Goal: Check status: Check status

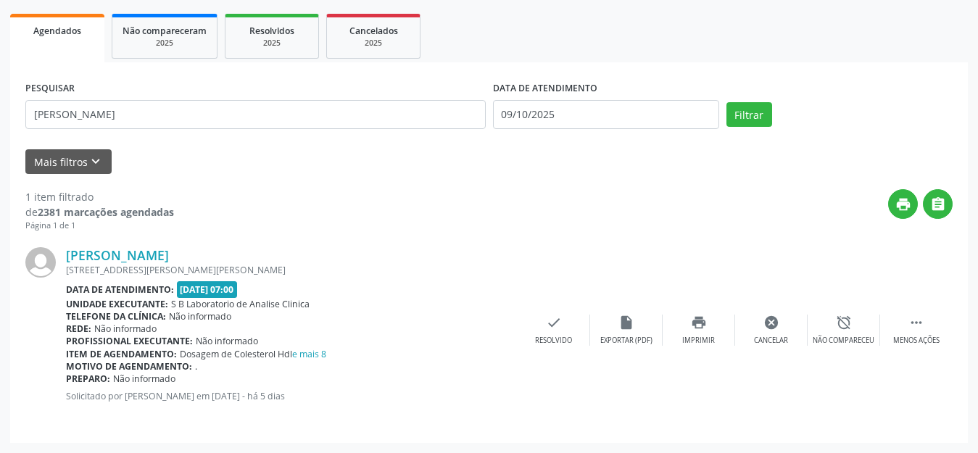
scroll to position [203, 0]
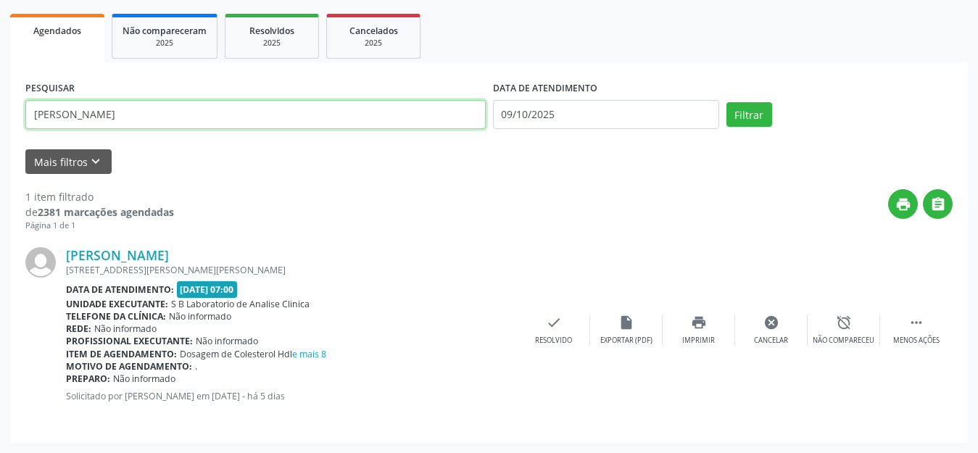
drag, startPoint x: 127, startPoint y: 120, endPoint x: 0, endPoint y: 76, distance: 134.4
click at [0, 76] on div "Acompanhamento Acompanhe a situação das marcações correntes e finalizadas Relat…" at bounding box center [489, 165] width 978 height 576
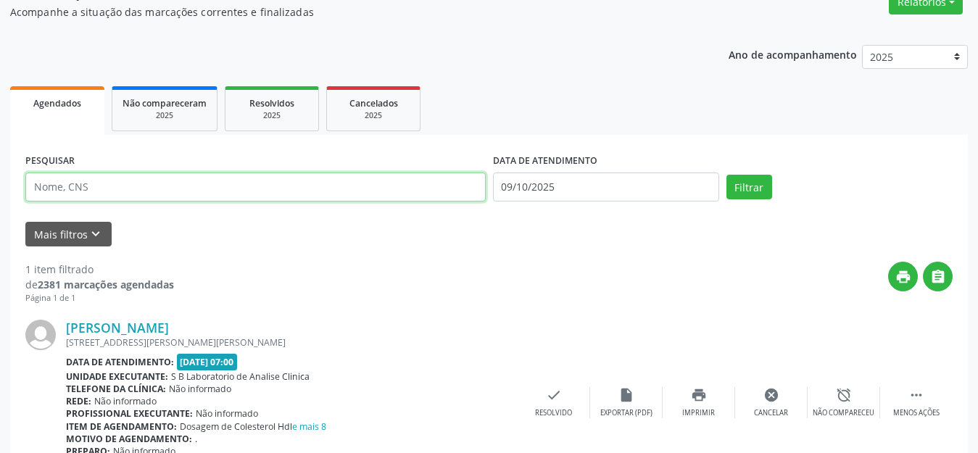
click at [117, 192] on input "text" at bounding box center [255, 187] width 460 height 29
type input "clodoaldo"
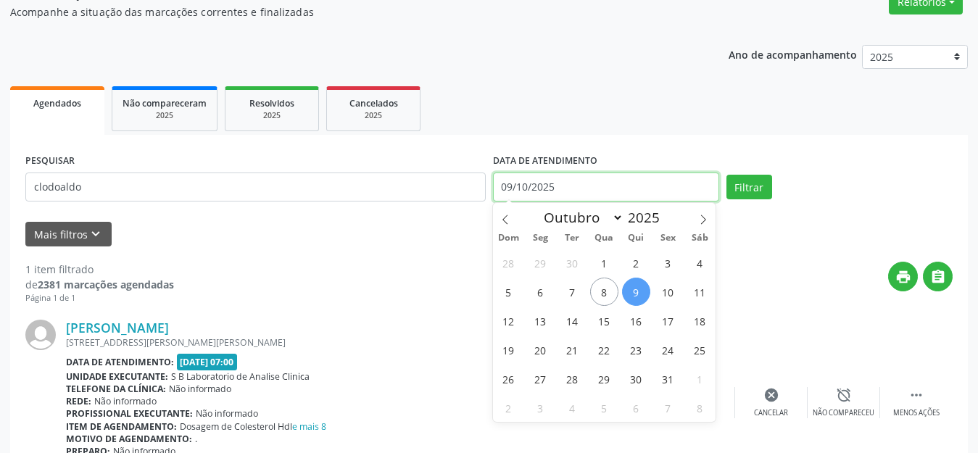
click at [516, 191] on input "09/10/2025" at bounding box center [606, 187] width 226 height 29
click at [668, 289] on span "10" at bounding box center [668, 292] width 28 height 28
type input "[DATE]"
click at [668, 289] on span "10" at bounding box center [668, 292] width 28 height 28
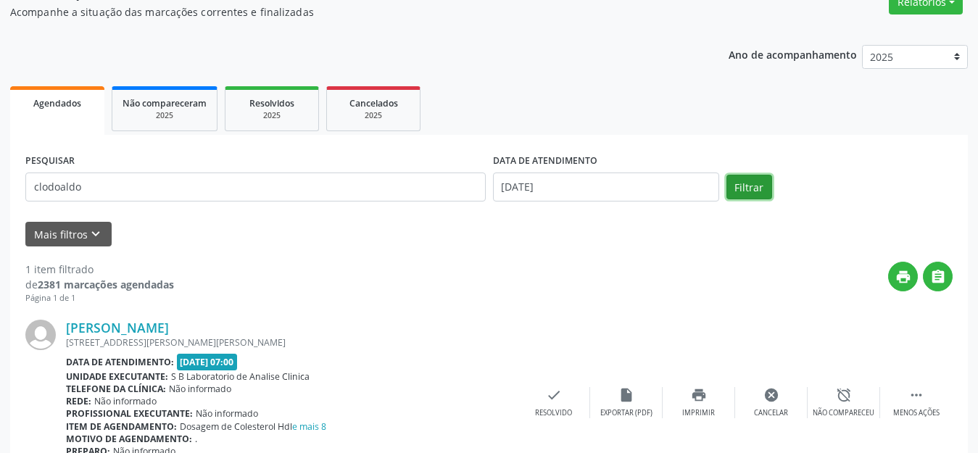
click at [746, 194] on button "Filtrar" at bounding box center [750, 187] width 46 height 25
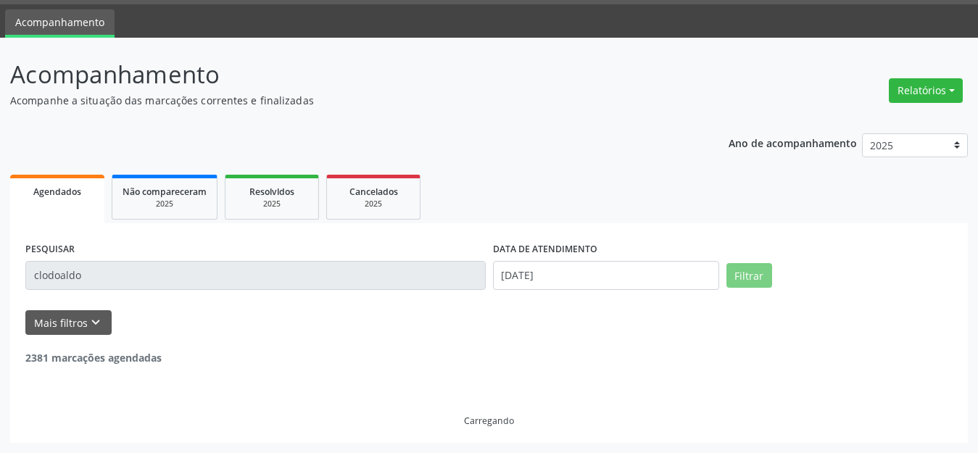
scroll to position [0, 0]
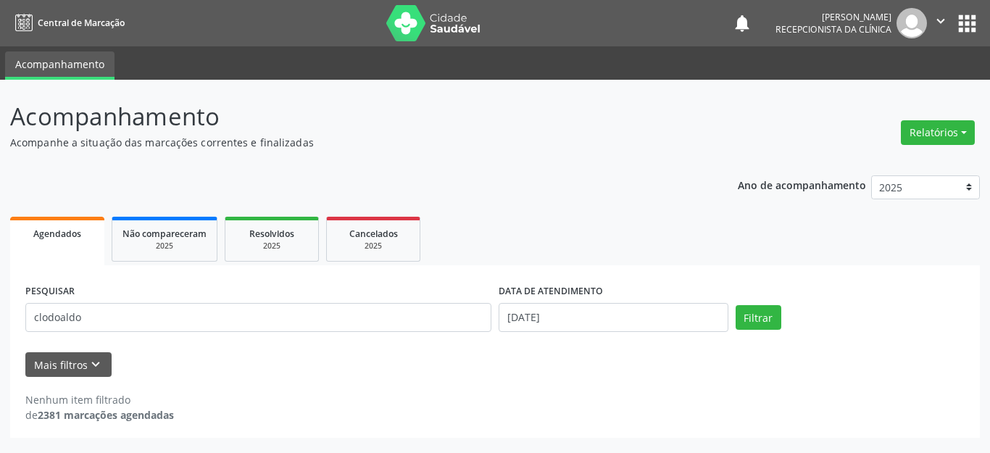
click at [403, 270] on div "PESQUISAR clodoaldo DATA DE ATENDIMENTO [DATE] Filtrar UNIDADE DE REFERÊNCIA Se…" at bounding box center [495, 351] width 970 height 173
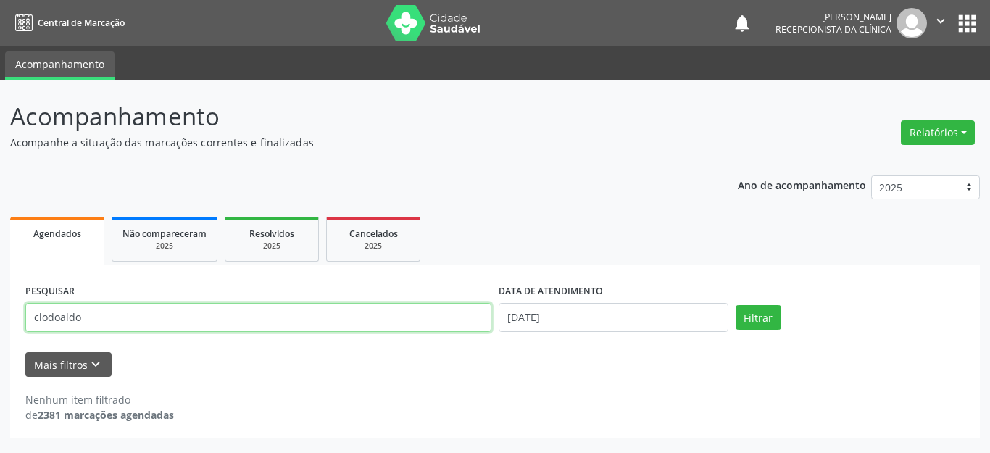
click at [123, 318] on input "clodoaldo" at bounding box center [258, 317] width 466 height 29
type input "c"
type input "santos"
click at [736, 305] on button "Filtrar" at bounding box center [759, 317] width 46 height 25
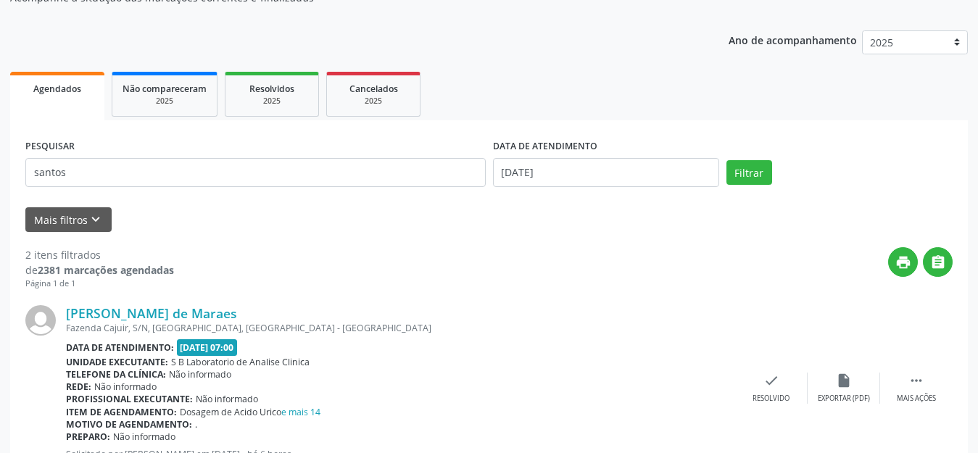
scroll to position [218, 0]
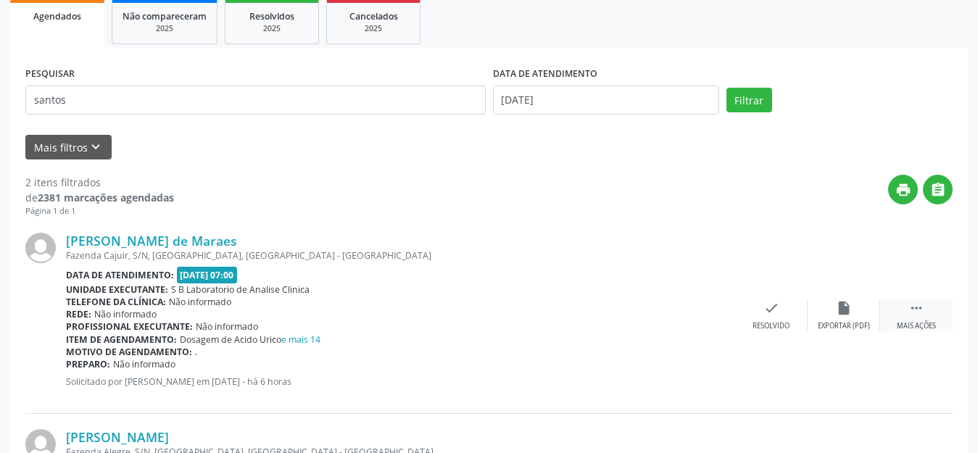
click at [911, 310] on icon "" at bounding box center [917, 308] width 16 height 16
click at [700, 315] on icon "print" at bounding box center [699, 308] width 16 height 16
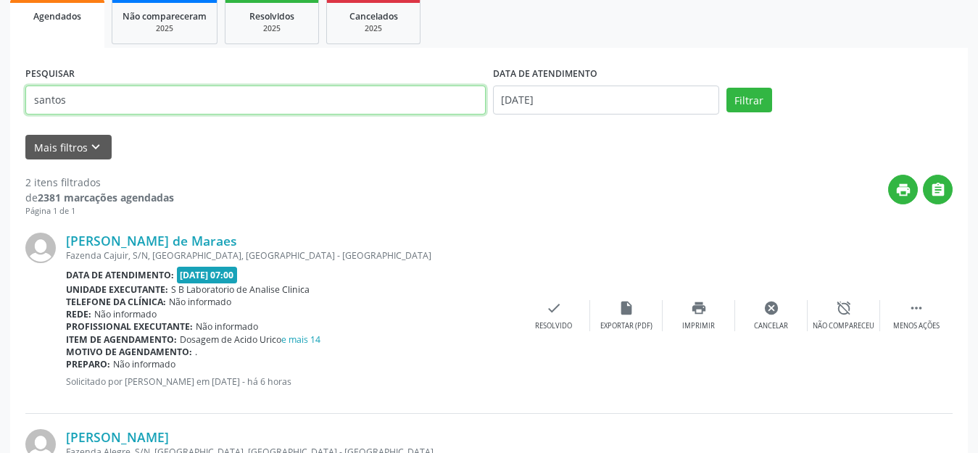
drag, startPoint x: 119, startPoint y: 99, endPoint x: 0, endPoint y: 91, distance: 119.2
click at [0, 91] on div "Acompanhamento Acompanhe a situação das marcações correntes e finalizadas Relat…" at bounding box center [489, 248] width 978 height 773
type input "b"
type input "BENEDITO"
click at [727, 88] on button "Filtrar" at bounding box center [750, 100] width 46 height 25
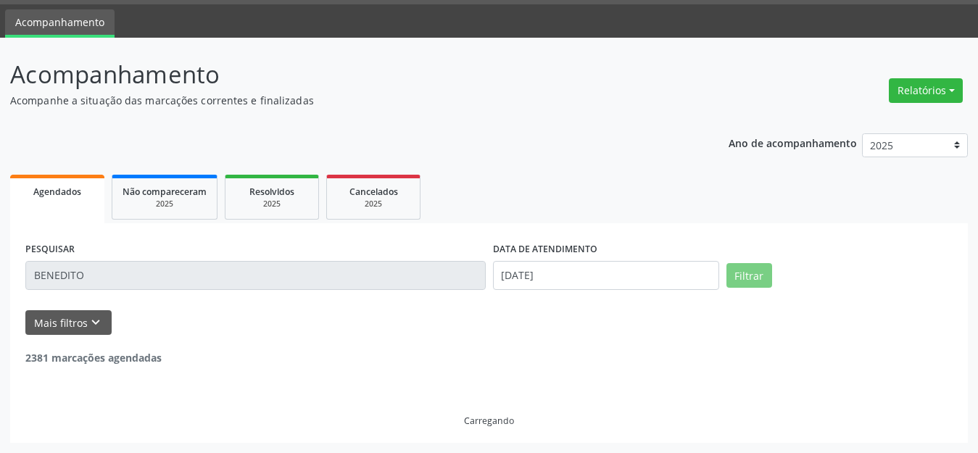
scroll to position [203, 0]
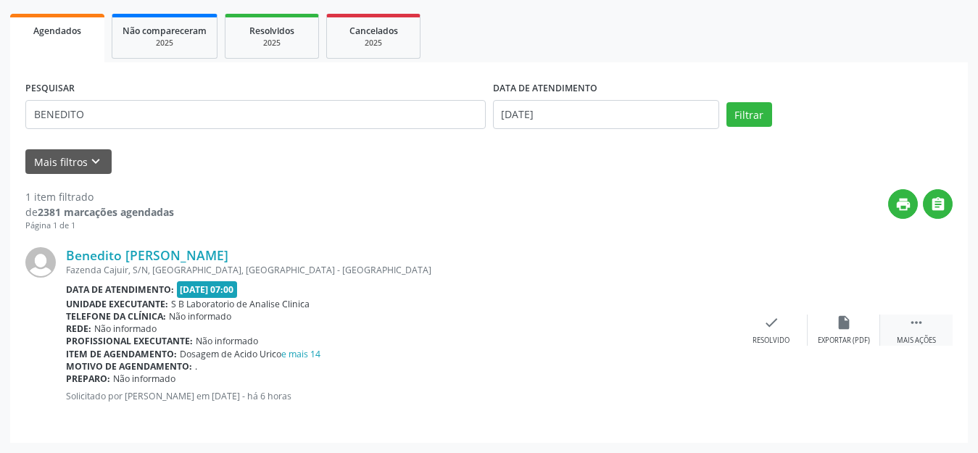
click at [904, 324] on div " Mais ações" at bounding box center [916, 330] width 73 height 31
click at [702, 329] on icon "print" at bounding box center [699, 323] width 16 height 16
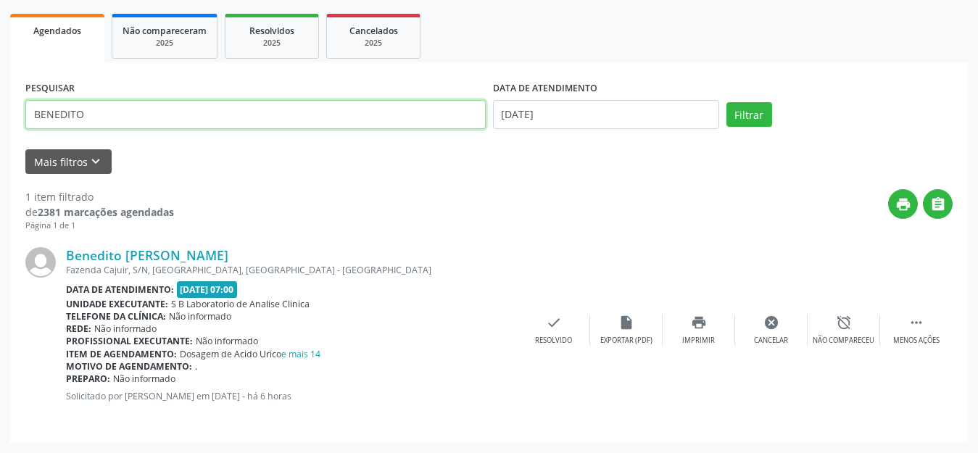
drag, startPoint x: 168, startPoint y: 107, endPoint x: 0, endPoint y: 112, distance: 168.3
click at [0, 112] on div "Acompanhamento Acompanhe a situação das marcações correntes e finalizadas Relat…" at bounding box center [489, 165] width 978 height 576
click at [727, 102] on button "Filtrar" at bounding box center [750, 114] width 46 height 25
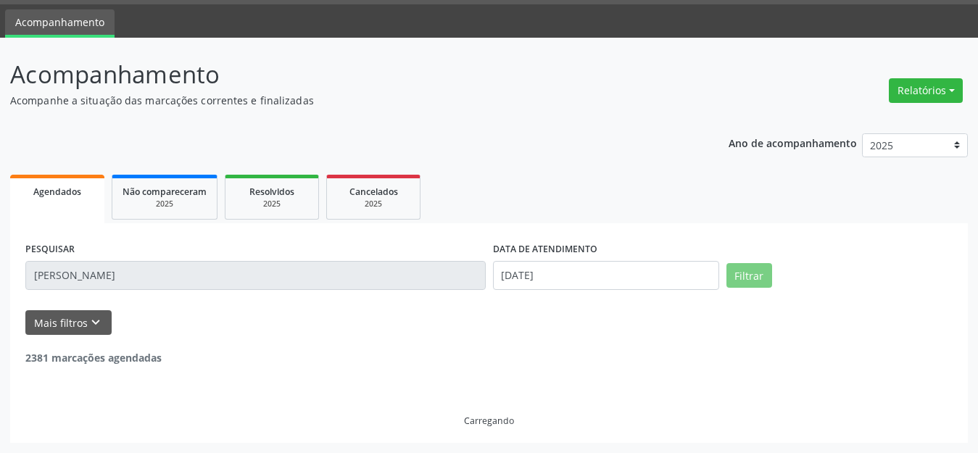
scroll to position [0, 0]
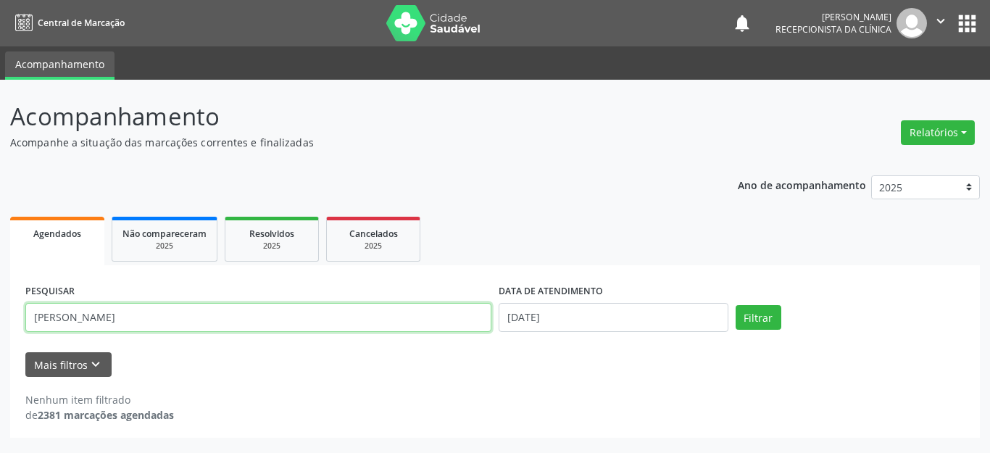
click at [72, 318] on input "[PERSON_NAME]" at bounding box center [258, 317] width 466 height 29
type input "[PERSON_NAME]"
click at [736, 305] on button "Filtrar" at bounding box center [759, 317] width 46 height 25
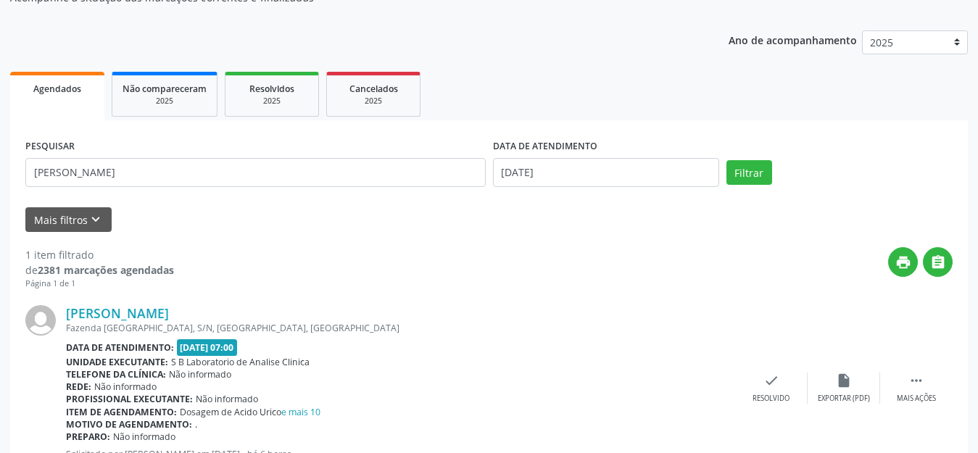
scroll to position [203, 0]
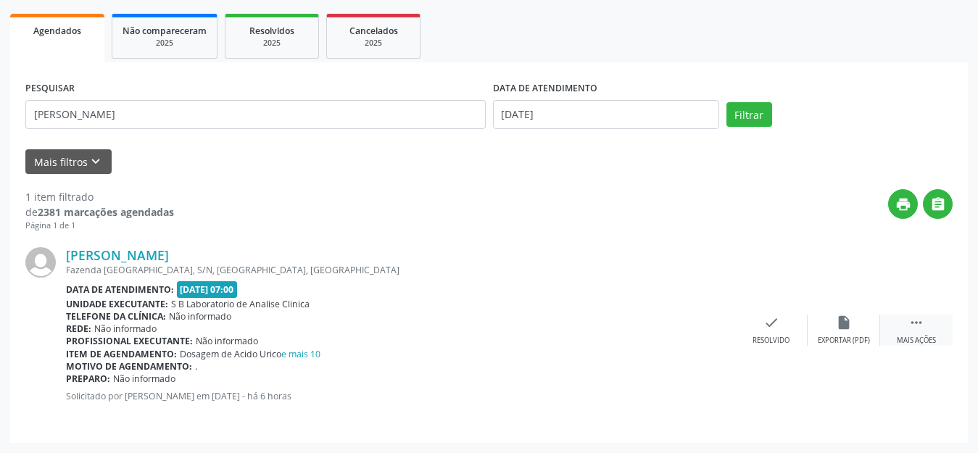
click at [906, 329] on div " Mais ações" at bounding box center [916, 330] width 73 height 31
click at [693, 328] on icon "print" at bounding box center [699, 323] width 16 height 16
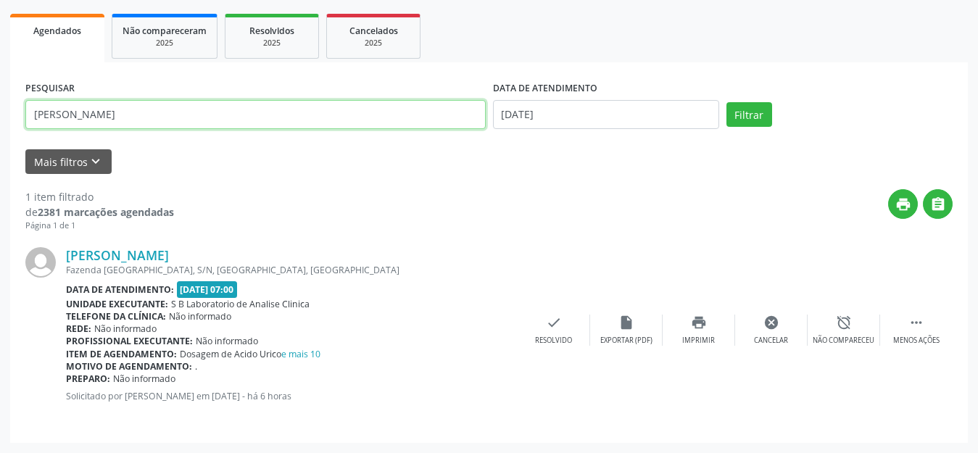
drag, startPoint x: 63, startPoint y: 122, endPoint x: 0, endPoint y: 123, distance: 63.1
click at [0, 123] on div "Acompanhamento Acompanhe a situação das marcações correntes e finalizadas Relat…" at bounding box center [489, 165] width 978 height 576
click at [727, 102] on button "Filtrar" at bounding box center [750, 114] width 46 height 25
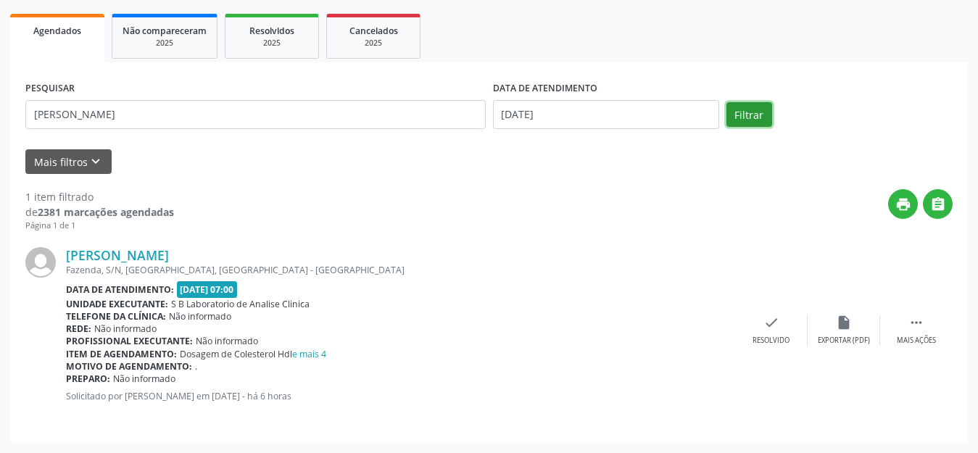
click at [753, 112] on button "Filtrar" at bounding box center [750, 114] width 46 height 25
click at [914, 323] on icon "" at bounding box center [917, 323] width 16 height 16
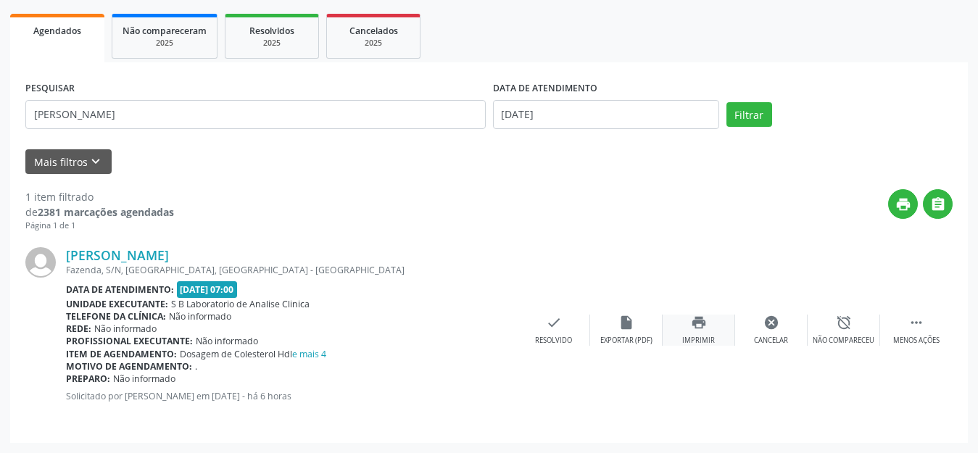
click at [703, 326] on icon "print" at bounding box center [699, 323] width 16 height 16
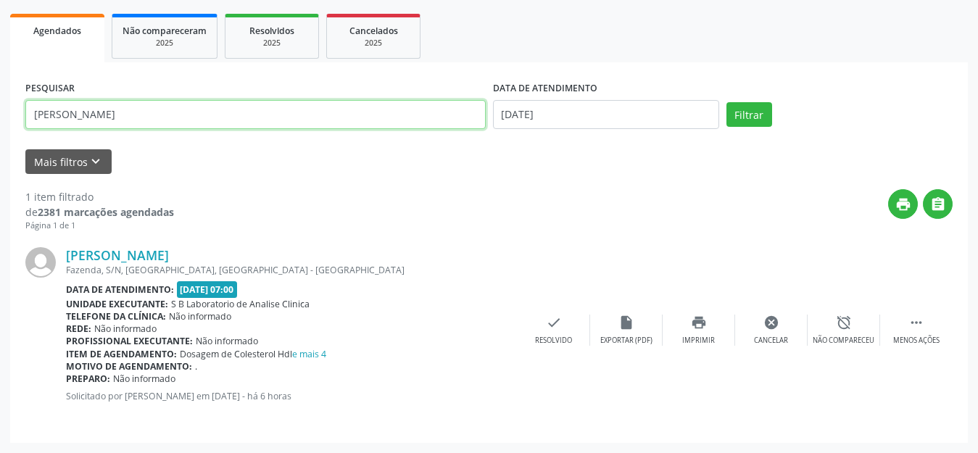
drag, startPoint x: 138, startPoint y: 113, endPoint x: 0, endPoint y: 109, distance: 137.8
click at [0, 109] on div "Acompanhamento Acompanhe a situação das marcações correntes e finalizadas Relat…" at bounding box center [489, 165] width 978 height 576
type input "ALINY"
click at [727, 102] on button "Filtrar" at bounding box center [750, 114] width 46 height 25
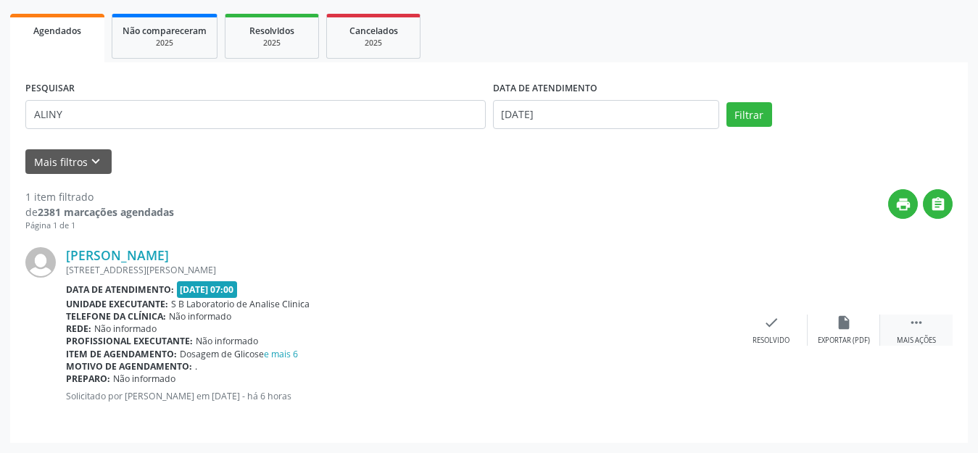
click at [914, 327] on icon "" at bounding box center [917, 323] width 16 height 16
click at [700, 330] on icon "print" at bounding box center [699, 323] width 16 height 16
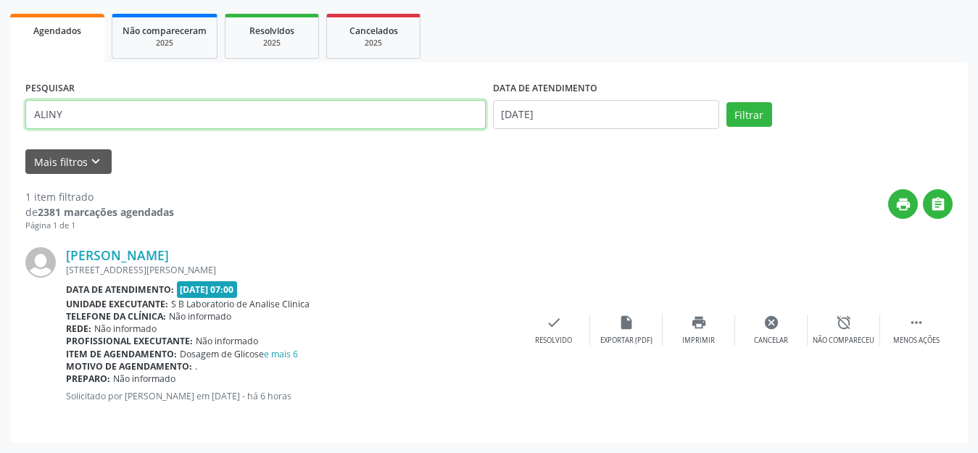
drag, startPoint x: 85, startPoint y: 112, endPoint x: 0, endPoint y: 112, distance: 84.8
click at [0, 112] on div "Acompanhamento Acompanhe a situação das marcações correntes e finalizadas Relat…" at bounding box center [489, 165] width 978 height 576
click at [172, 114] on input "text" at bounding box center [255, 114] width 460 height 29
click at [727, 102] on button "Filtrar" at bounding box center [750, 114] width 46 height 25
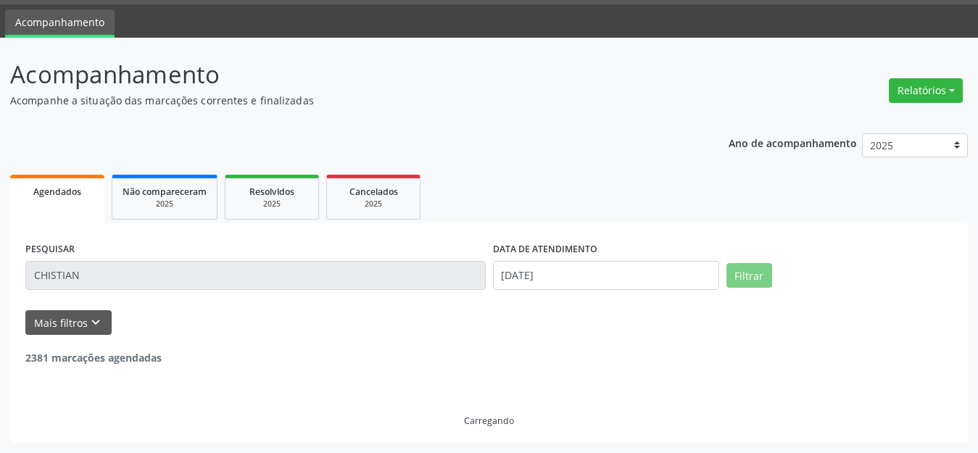
scroll to position [0, 0]
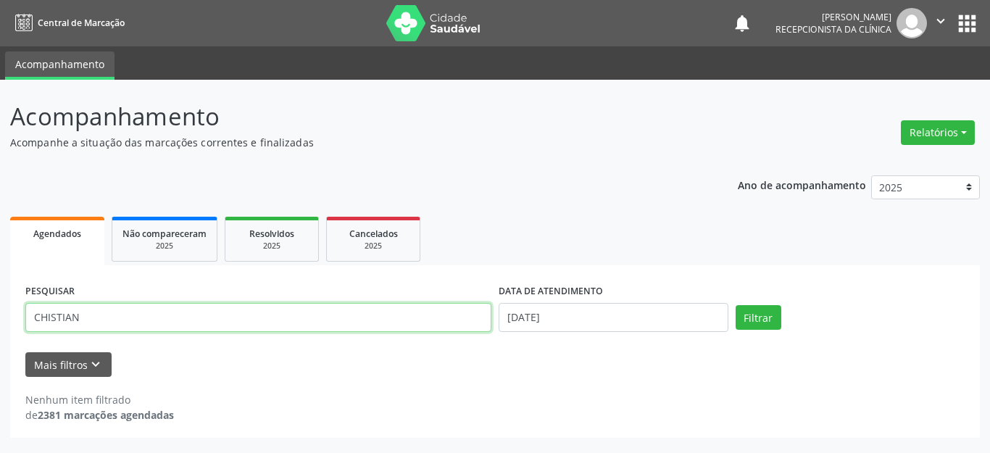
click at [48, 322] on input "CHISTIAN" at bounding box center [258, 317] width 466 height 29
type input "[DEMOGRAPHIC_DATA]"
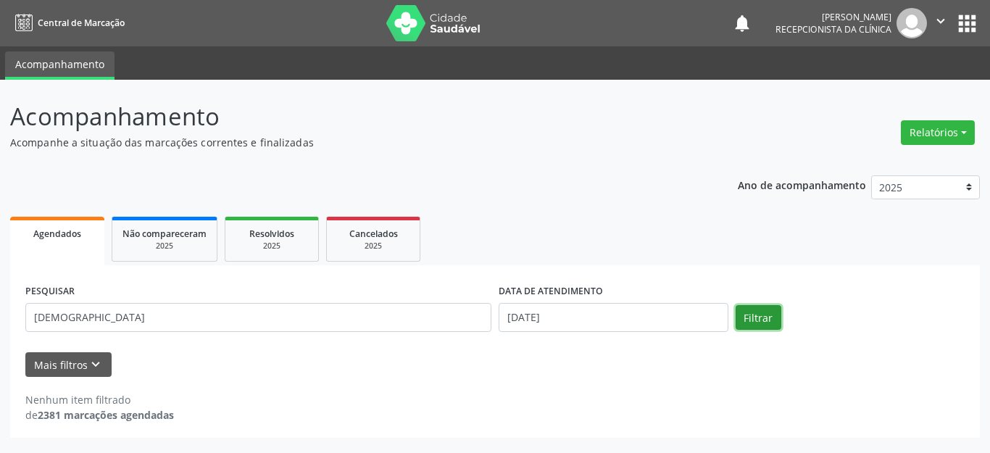
click at [750, 318] on button "Filtrar" at bounding box center [759, 317] width 46 height 25
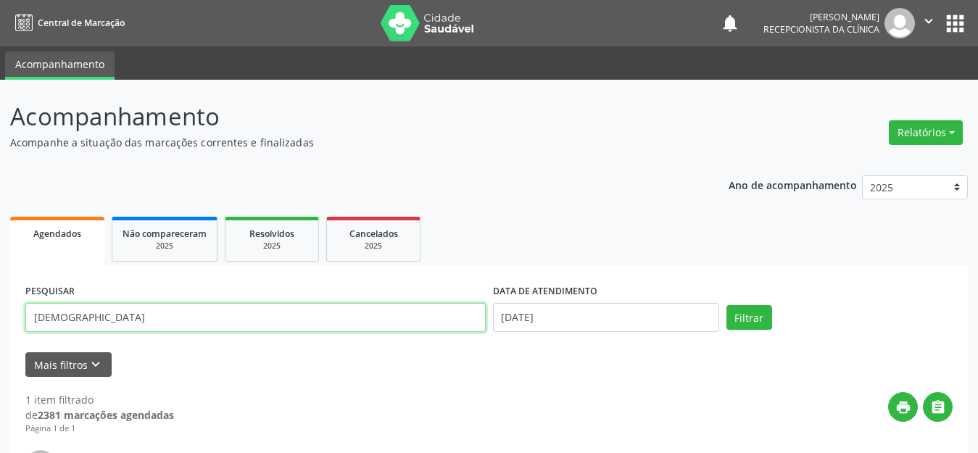
click at [144, 318] on input "[DEMOGRAPHIC_DATA]" at bounding box center [255, 317] width 460 height 29
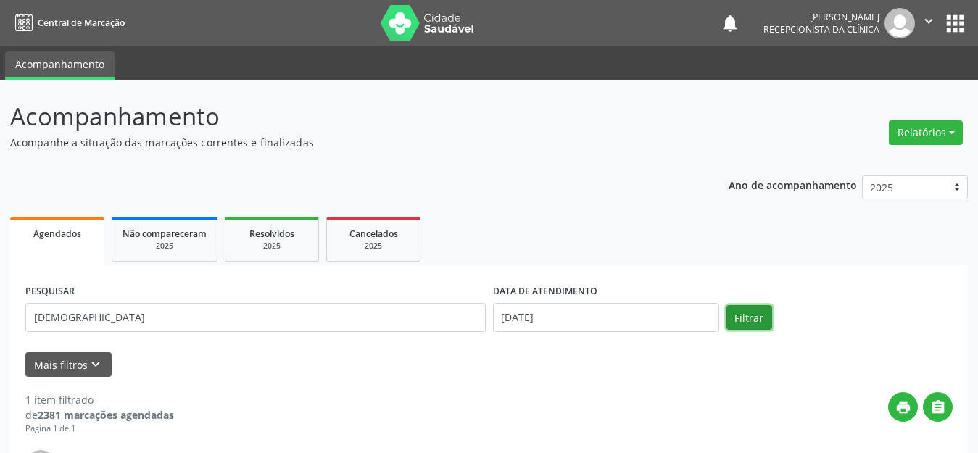
click at [746, 310] on button "Filtrar" at bounding box center [750, 317] width 46 height 25
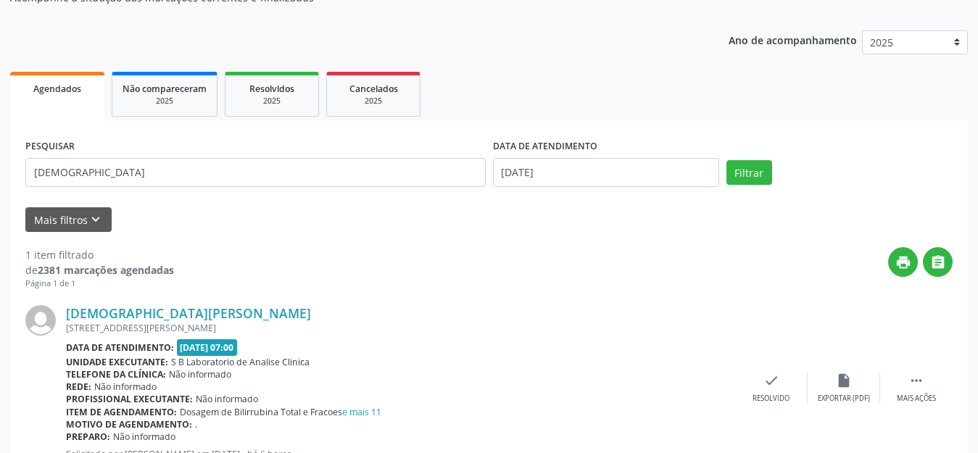
scroll to position [203, 0]
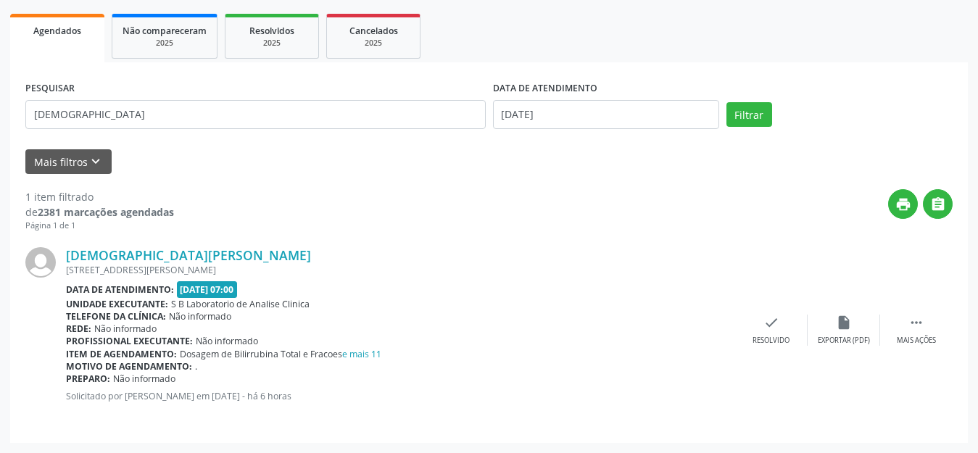
click at [919, 313] on div "[DEMOGRAPHIC_DATA][PERSON_NAME] [STREET_ADDRESS][PERSON_NAME] Data de atendimen…" at bounding box center [488, 330] width 927 height 196
click at [916, 317] on icon "" at bounding box center [917, 323] width 16 height 16
click at [700, 328] on icon "print" at bounding box center [699, 323] width 16 height 16
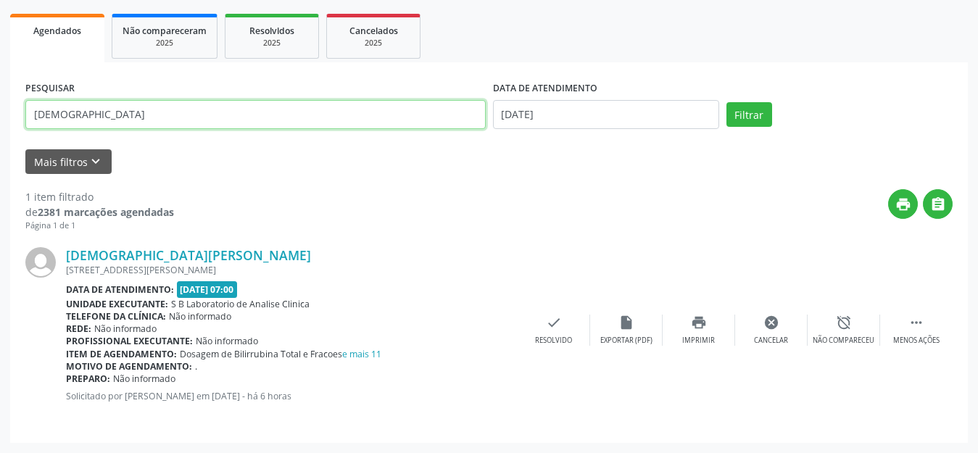
drag, startPoint x: 112, startPoint y: 115, endPoint x: 0, endPoint y: 117, distance: 111.7
click at [0, 117] on div "Acompanhamento Acompanhe a situação das marcações correntes e finalizadas Relat…" at bounding box center [489, 165] width 978 height 576
type input "PAULO"
click at [727, 102] on button "Filtrar" at bounding box center [750, 114] width 46 height 25
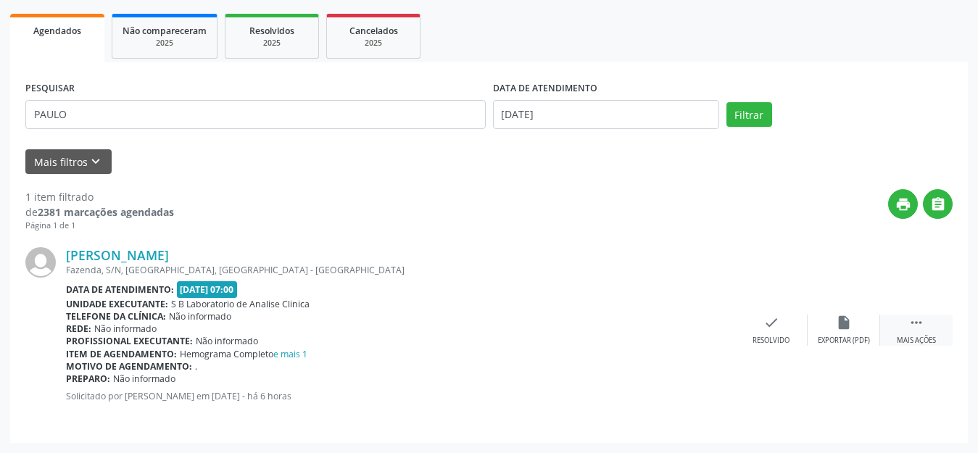
click at [914, 324] on icon "" at bounding box center [917, 323] width 16 height 16
click at [699, 316] on icon "print" at bounding box center [699, 323] width 16 height 16
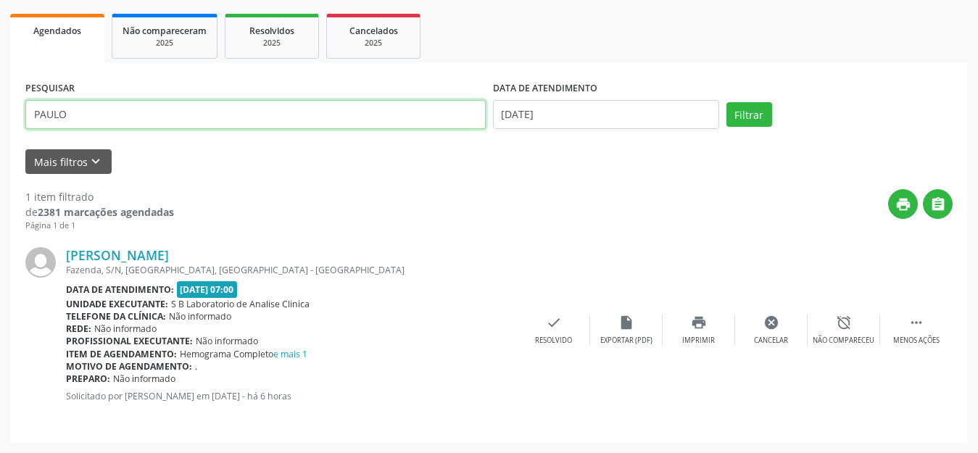
drag, startPoint x: 109, startPoint y: 116, endPoint x: 0, endPoint y: 114, distance: 109.5
click at [0, 114] on div "Acompanhamento Acompanhe a situação das marcações correntes e finalizadas Relat…" at bounding box center [489, 165] width 978 height 576
click at [727, 102] on button "Filtrar" at bounding box center [750, 114] width 46 height 25
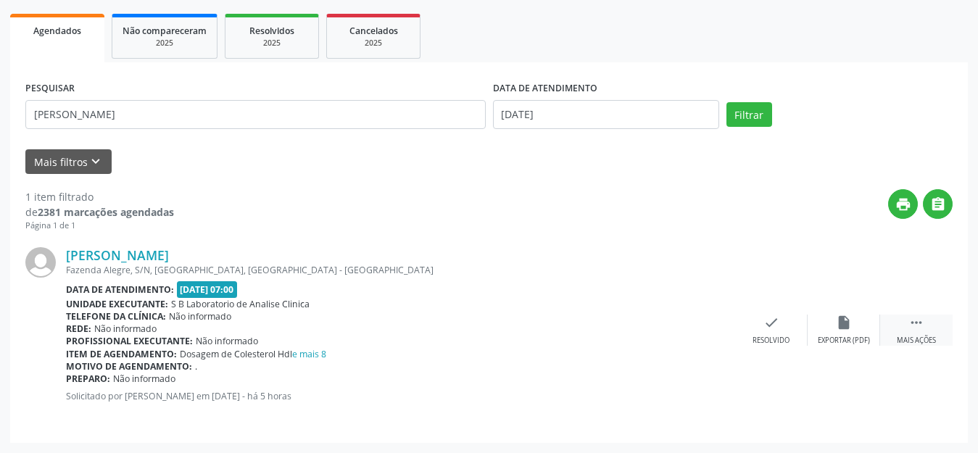
click at [902, 326] on div " Mais ações" at bounding box center [916, 330] width 73 height 31
click at [700, 330] on icon "print" at bounding box center [699, 323] width 16 height 16
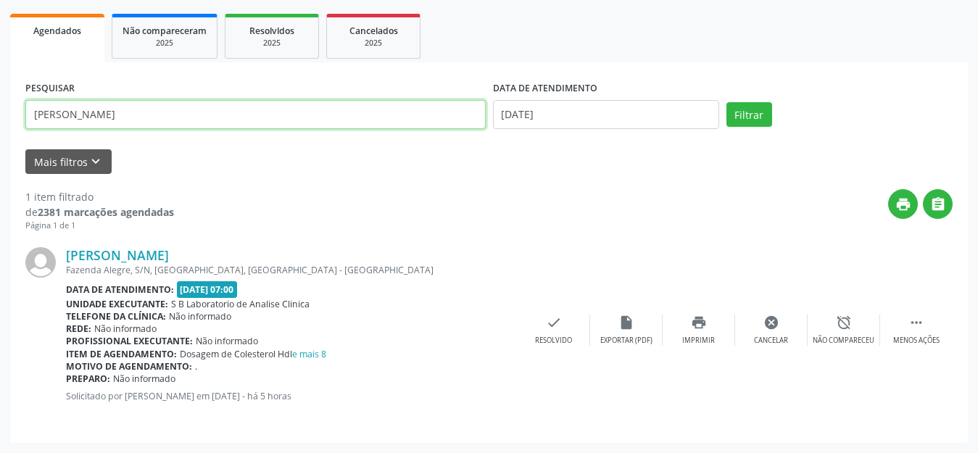
drag, startPoint x: 76, startPoint y: 117, endPoint x: 0, endPoint y: 116, distance: 76.1
click at [0, 116] on div "Acompanhamento Acompanhe a situação das marcações correntes e finalizadas Relat…" at bounding box center [489, 165] width 978 height 576
type input "DAMIANA"
click at [727, 102] on button "Filtrar" at bounding box center [750, 114] width 46 height 25
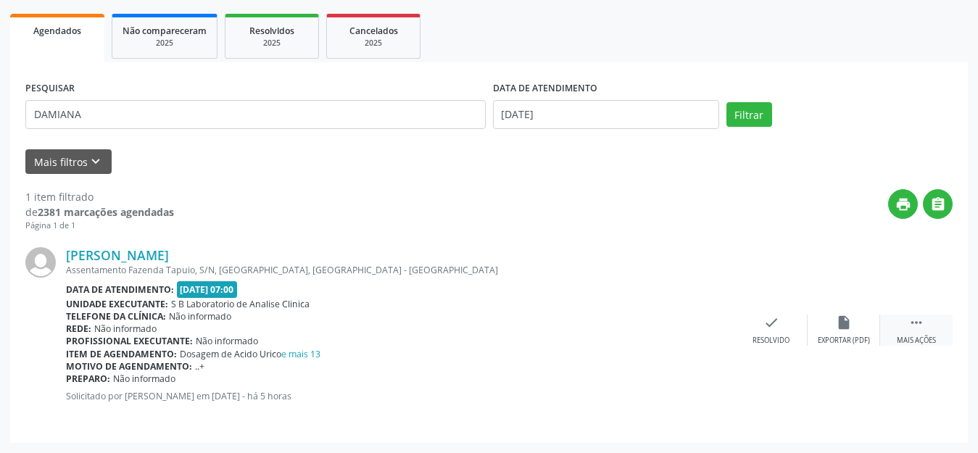
click at [911, 319] on icon "" at bounding box center [917, 323] width 16 height 16
click at [701, 325] on icon "print" at bounding box center [699, 323] width 16 height 16
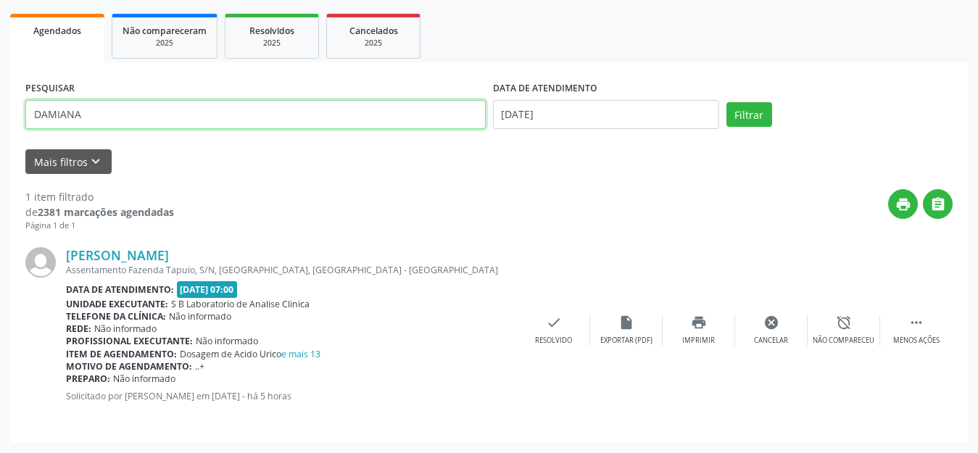
drag, startPoint x: 121, startPoint y: 109, endPoint x: 0, endPoint y: 91, distance: 122.4
click at [0, 91] on div "Acompanhamento Acompanhe a situação das marcações correntes e finalizadas Relat…" at bounding box center [489, 165] width 978 height 576
type input "[PERSON_NAME]"
click at [727, 102] on button "Filtrar" at bounding box center [750, 114] width 46 height 25
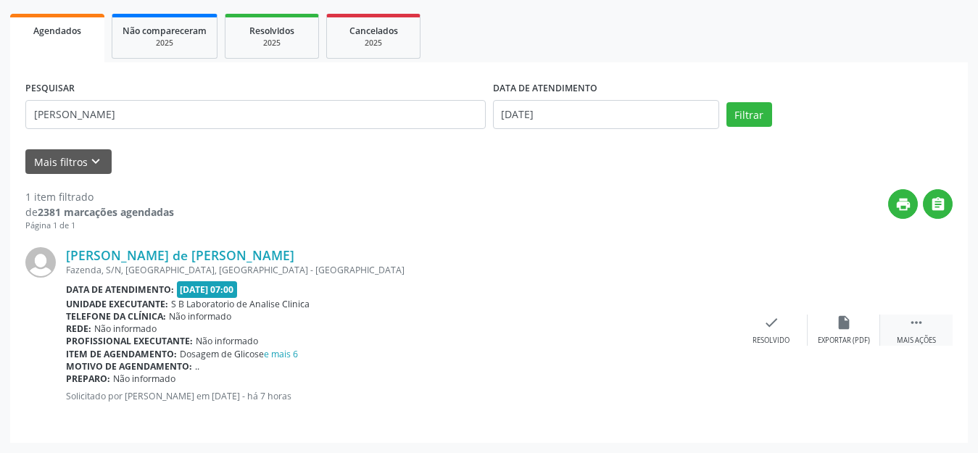
click at [916, 318] on icon "" at bounding box center [917, 323] width 16 height 16
click at [695, 321] on icon "print" at bounding box center [699, 323] width 16 height 16
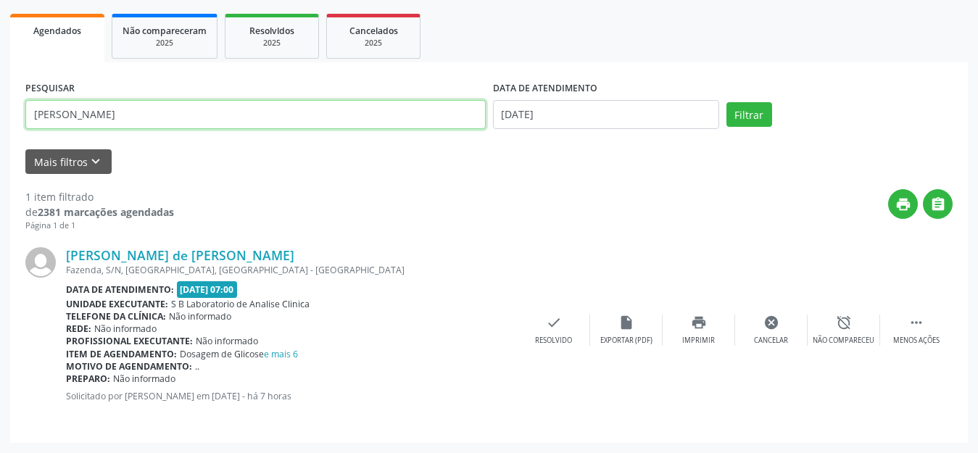
drag, startPoint x: 212, startPoint y: 110, endPoint x: 0, endPoint y: 134, distance: 213.8
click at [0, 134] on div "Acompanhamento Acompanhe a situação das marcações correntes e finalizadas Relat…" at bounding box center [489, 165] width 978 height 576
